Goal: Get advice/opinions

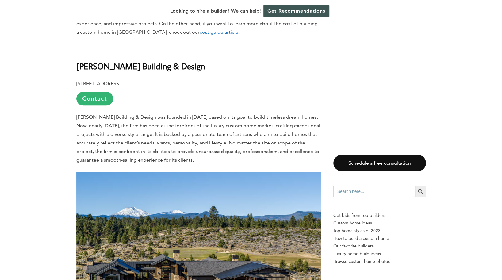
scroll to position [399, 0]
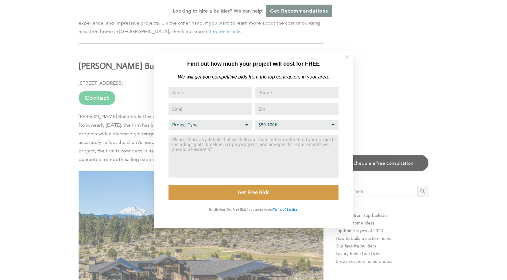
click at [349, 56] on icon at bounding box center [346, 57] width 7 height 7
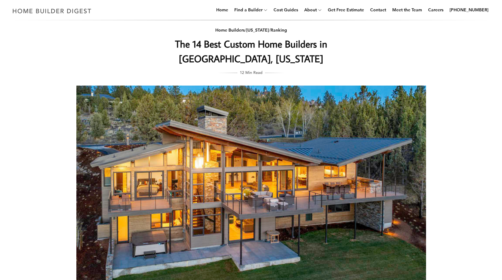
scroll to position [0, 0]
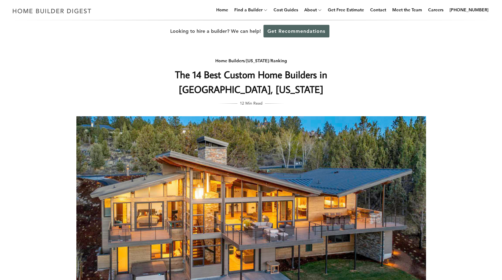
click at [294, 33] on link "Get Recommendations" at bounding box center [296, 31] width 66 height 13
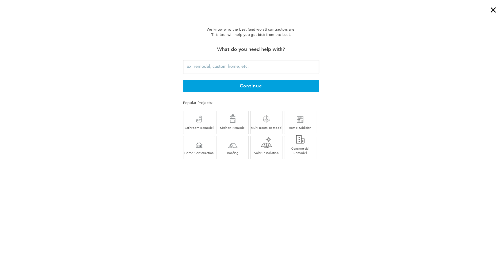
click at [191, 64] on input "text" at bounding box center [251, 67] width 136 height 14
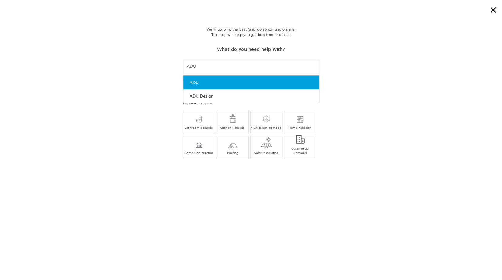
type input "ADU"
click at [201, 83] on div "ADU" at bounding box center [250, 83] width 123 height 8
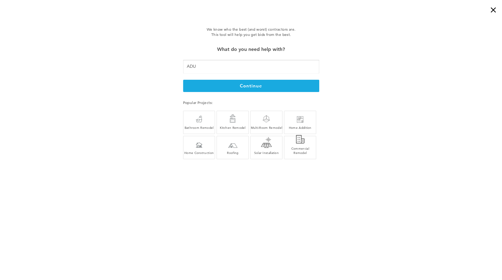
click at [244, 85] on button "continue" at bounding box center [251, 86] width 136 height 12
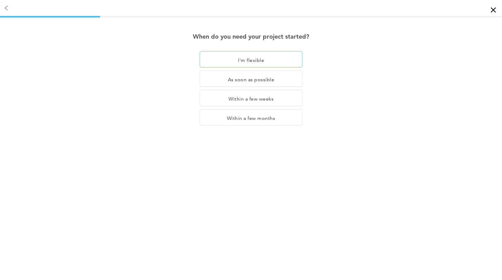
click at [256, 59] on div "I'm flexible" at bounding box center [251, 59] width 103 height 16
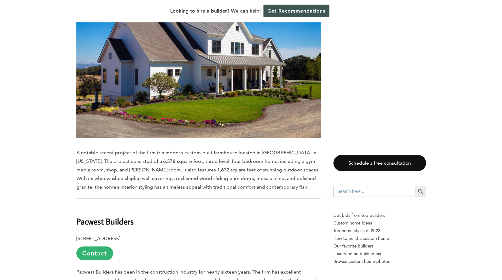
scroll to position [2146, 0]
